Goal: Navigation & Orientation: Find specific page/section

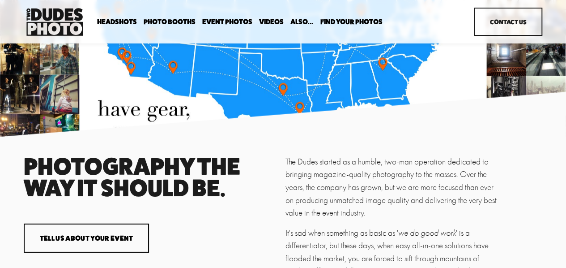
scroll to position [1285, 0]
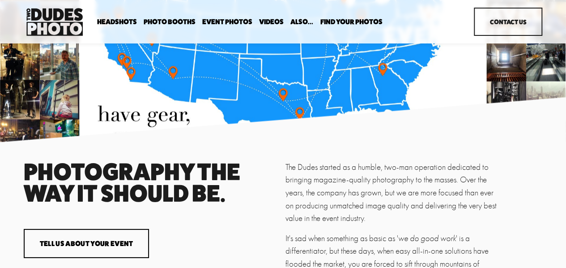
click at [234, 19] on link "Event Photos" at bounding box center [227, 21] width 50 height 9
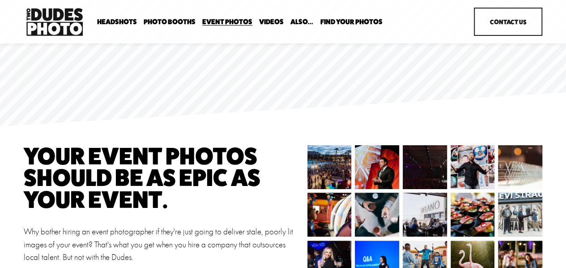
click at [0, 0] on link "Headshots" at bounding box center [0, 0] width 0 height 0
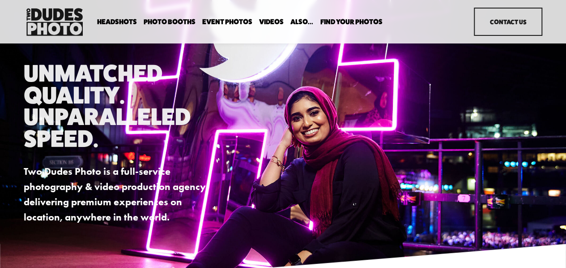
click at [231, 20] on link "Event Photos" at bounding box center [227, 21] width 50 height 9
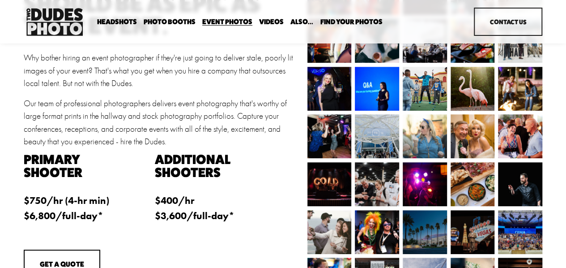
scroll to position [173, 0]
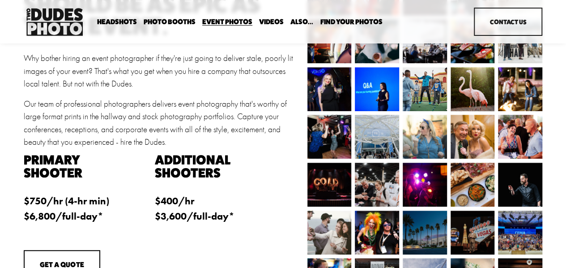
click at [0, 0] on link "Party Booth" at bounding box center [0, 0] width 0 height 0
